Goal: Information Seeking & Learning: Learn about a topic

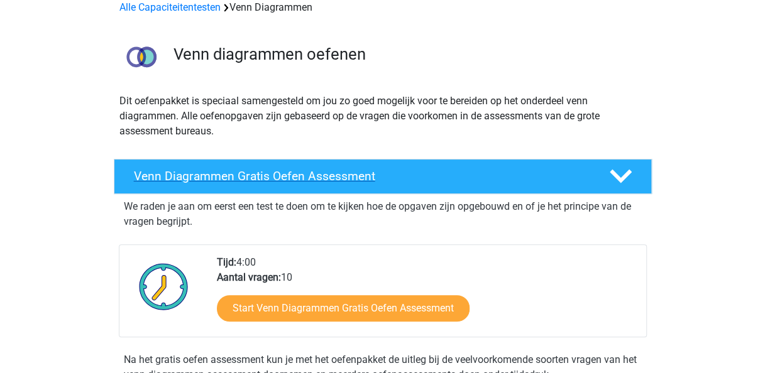
scroll to position [126, 0]
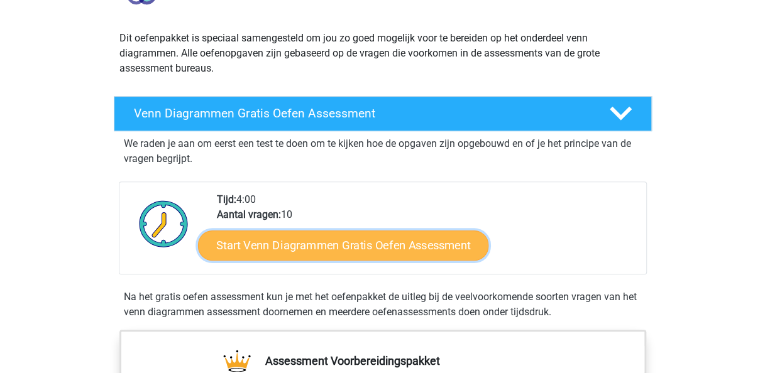
click at [299, 244] on link "Start Venn Diagrammen Gratis Oefen Assessment" at bounding box center [343, 246] width 290 height 30
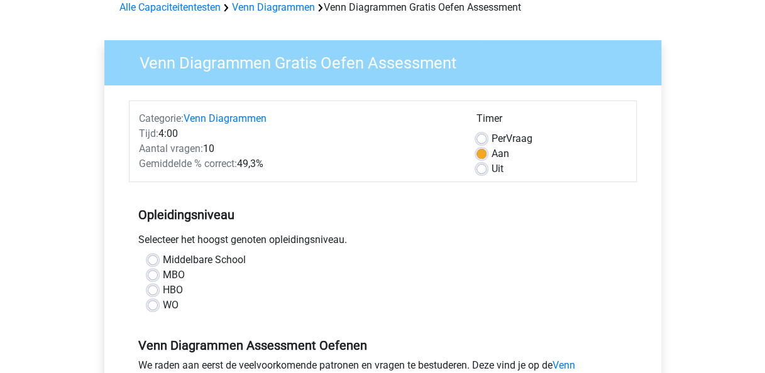
scroll to position [126, 0]
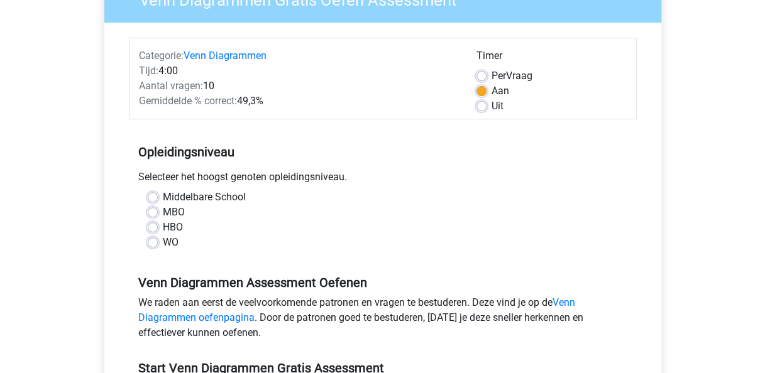
click at [163, 199] on label "Middelbare School" at bounding box center [204, 197] width 83 height 15
click at [156, 199] on input "Middelbare School" at bounding box center [153, 196] width 10 height 13
radio input "true"
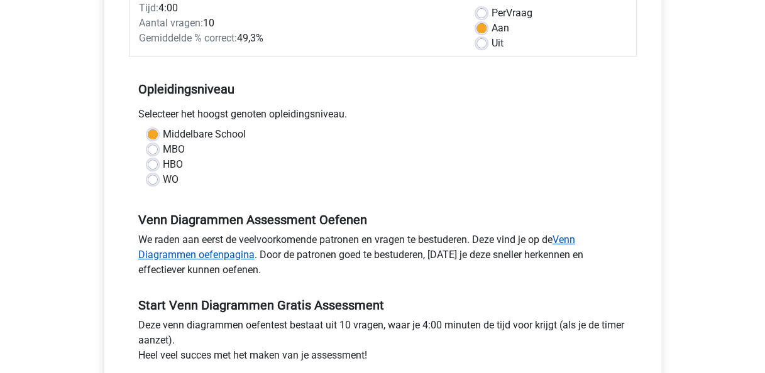
click at [226, 254] on link "Venn Diagrammen oefenpagina" at bounding box center [356, 247] width 437 height 27
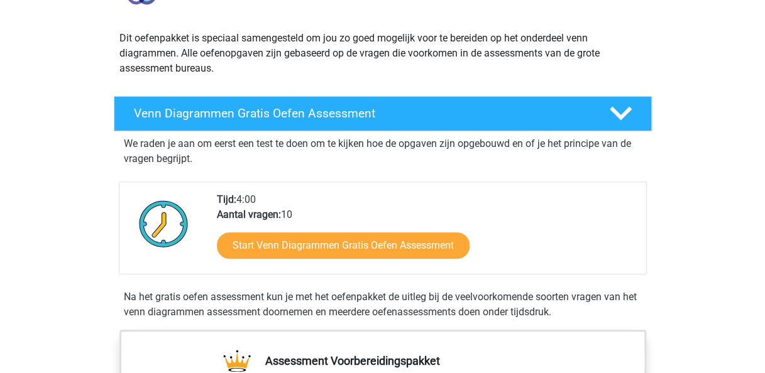
scroll to position [63, 0]
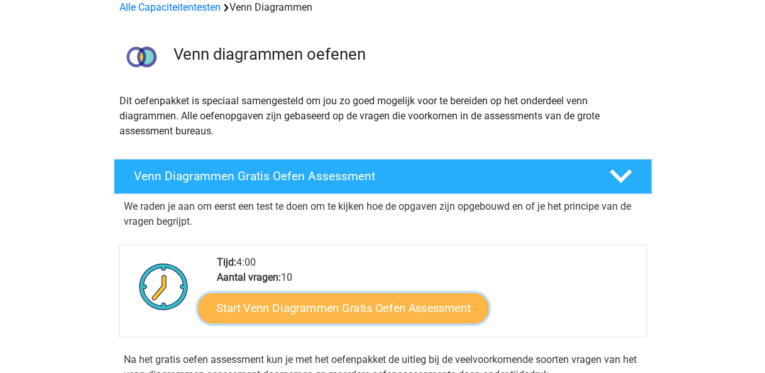
click at [321, 305] on link "Start Venn Diagrammen Gratis Oefen Assessment" at bounding box center [343, 309] width 290 height 30
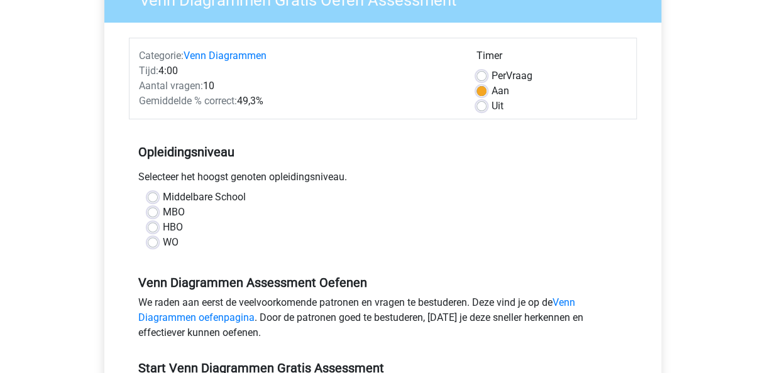
scroll to position [189, 0]
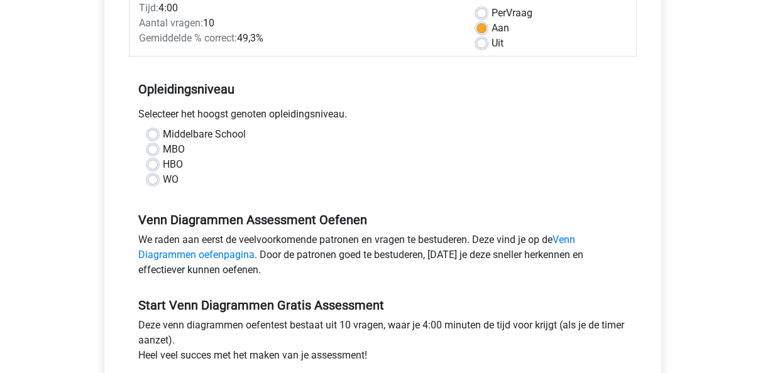
click at [163, 133] on label "Middelbare School" at bounding box center [204, 134] width 83 height 15
click at [150, 133] on input "Middelbare School" at bounding box center [153, 133] width 10 height 13
radio input "true"
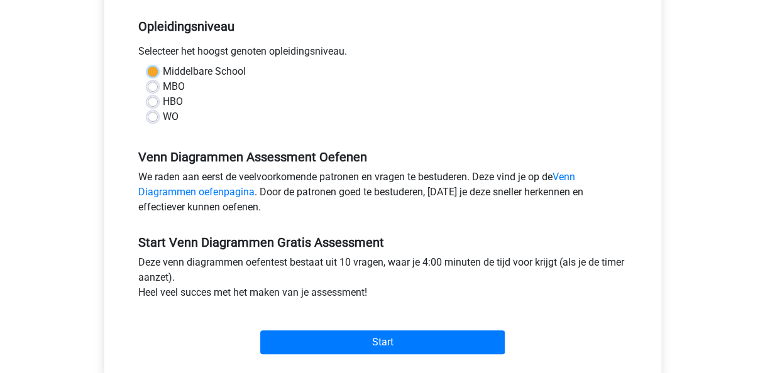
scroll to position [377, 0]
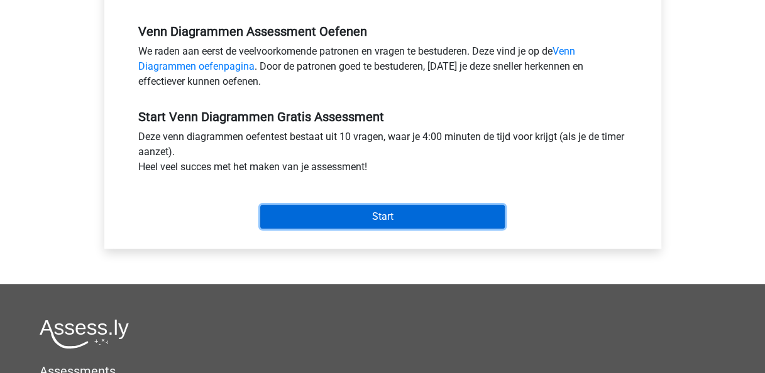
click at [367, 210] on input "Start" at bounding box center [382, 217] width 244 height 24
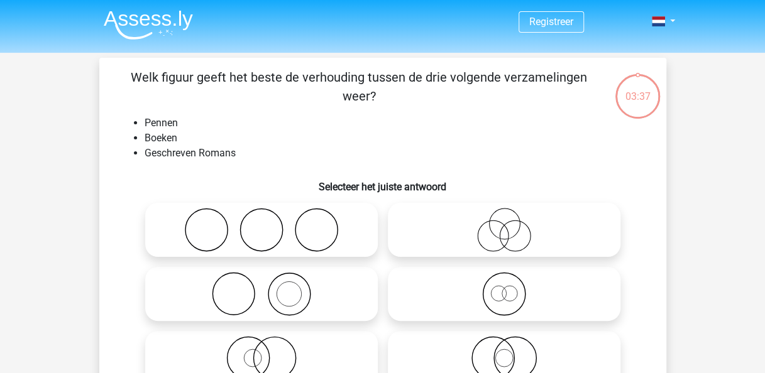
click at [211, 228] on icon at bounding box center [261, 230] width 222 height 44
click at [261, 224] on input "radio" at bounding box center [265, 220] width 8 height 8
radio input "true"
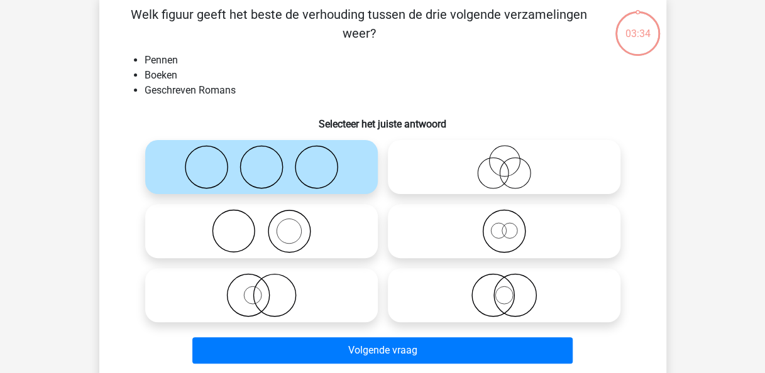
scroll to position [126, 0]
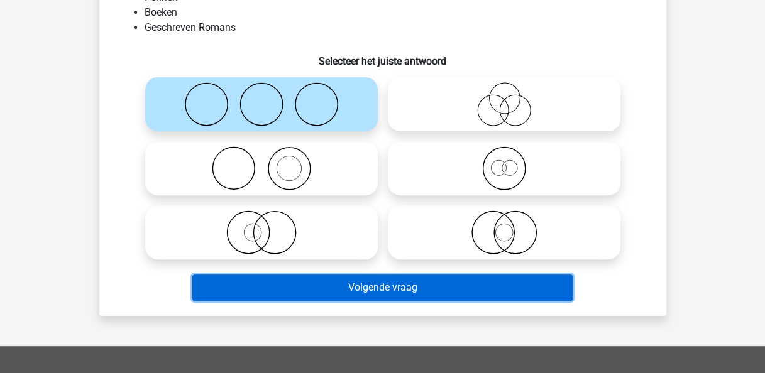
click at [388, 282] on button "Volgende vraag" at bounding box center [382, 288] width 380 height 26
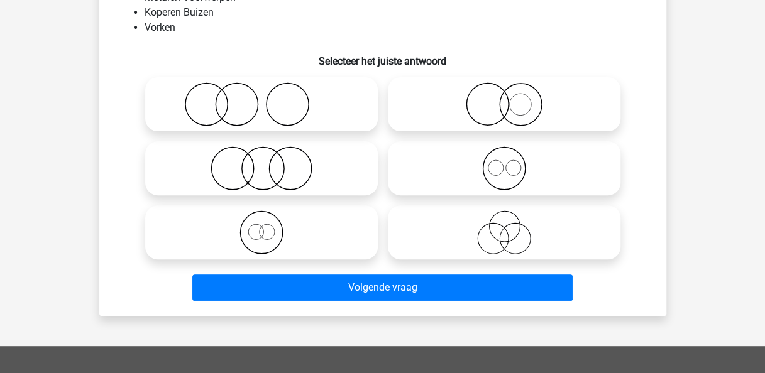
scroll to position [58, 0]
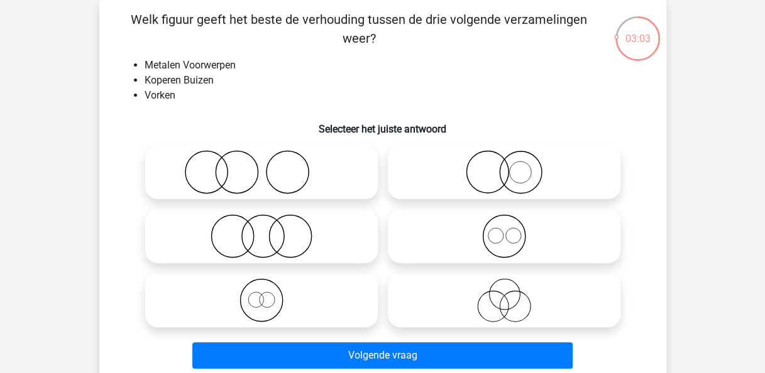
click at [224, 167] on icon at bounding box center [261, 172] width 222 height 44
click at [261, 166] on input "radio" at bounding box center [265, 162] width 8 height 8
radio input "true"
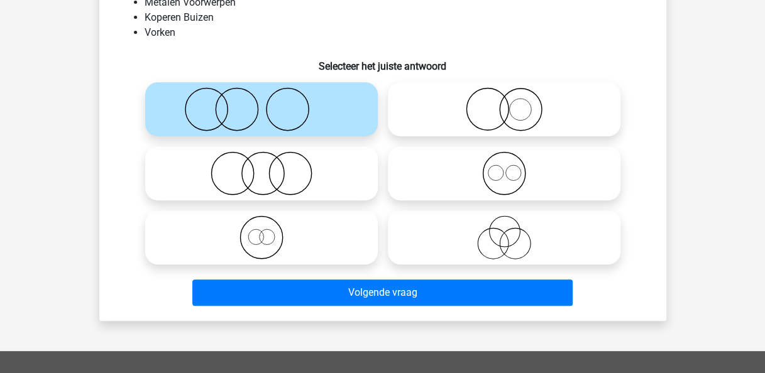
scroll to position [184, 0]
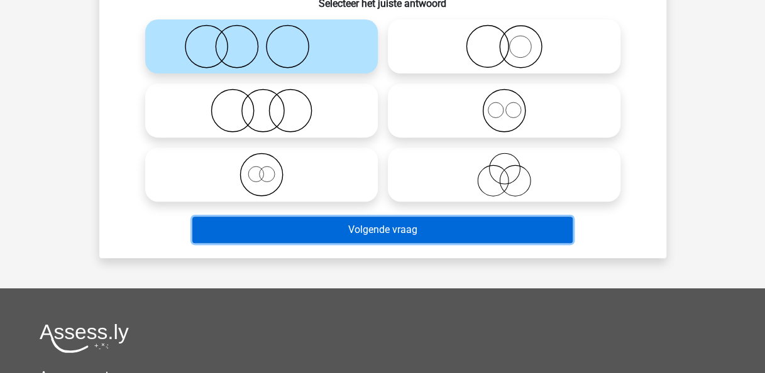
click at [381, 231] on button "Volgende vraag" at bounding box center [382, 230] width 380 height 26
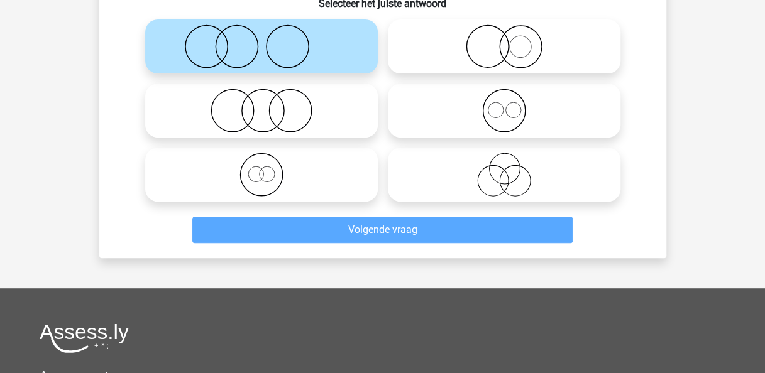
scroll to position [58, 0]
